Goal: Transaction & Acquisition: Purchase product/service

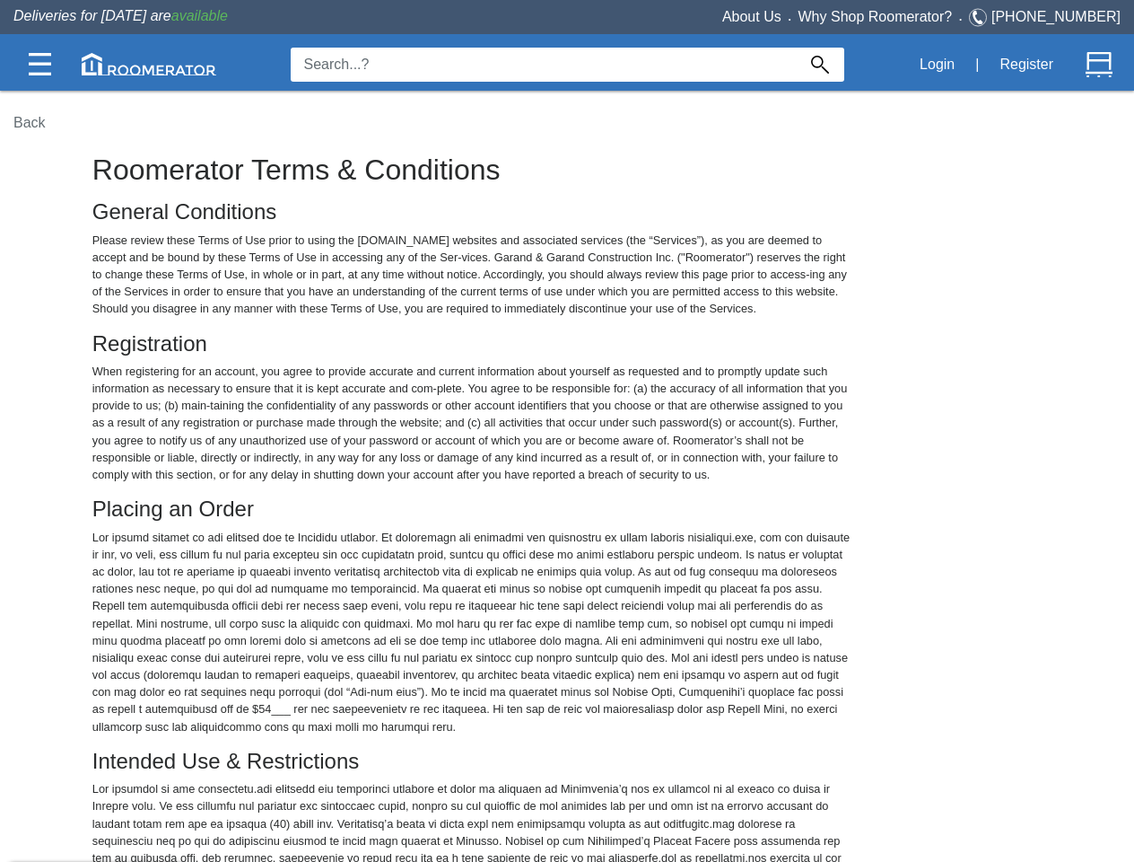
click at [39, 64] on img at bounding box center [40, 64] width 22 height 22
click at [149, 64] on img at bounding box center [149, 64] width 135 height 22
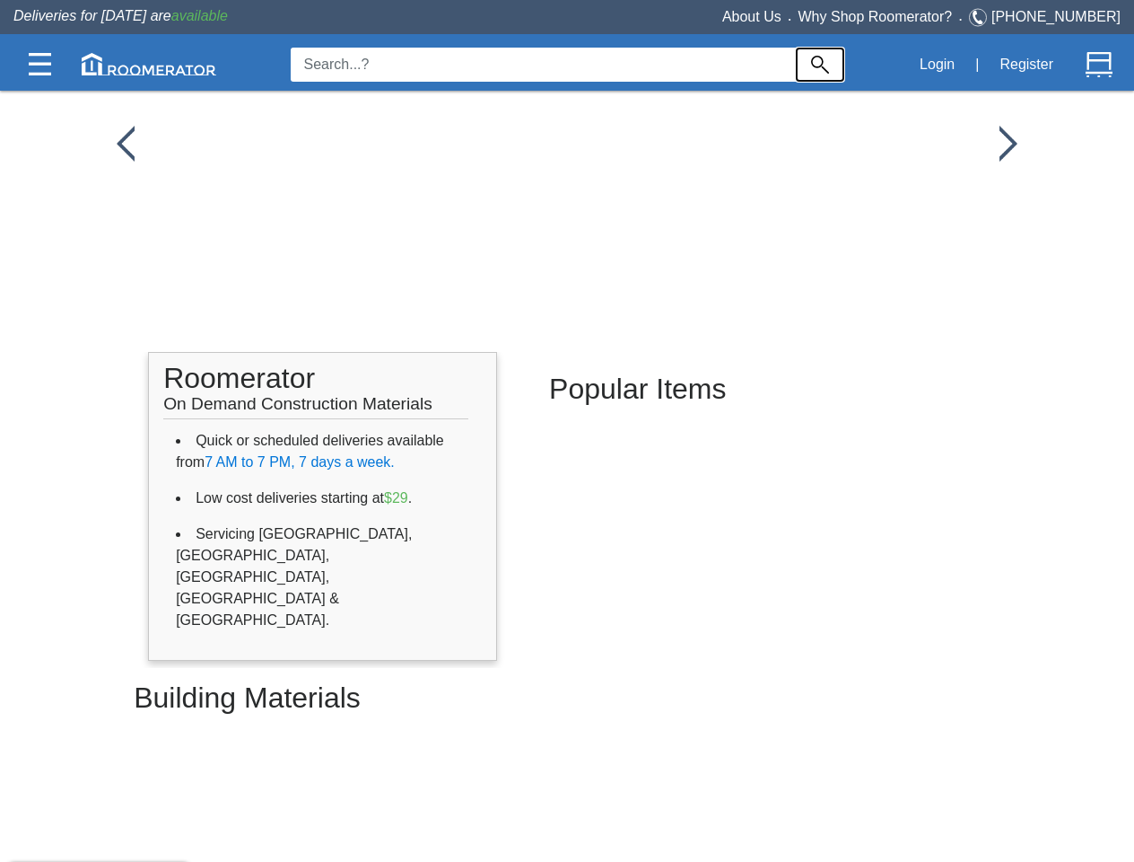
click at [820, 65] on img at bounding box center [820, 65] width 18 height 18
click at [937, 65] on button "Login" at bounding box center [937, 65] width 55 height 38
click at [1027, 65] on button "Register" at bounding box center [1027, 65] width 74 height 38
click at [1099, 65] on img at bounding box center [1099, 64] width 27 height 27
